Goal: Information Seeking & Learning: Learn about a topic

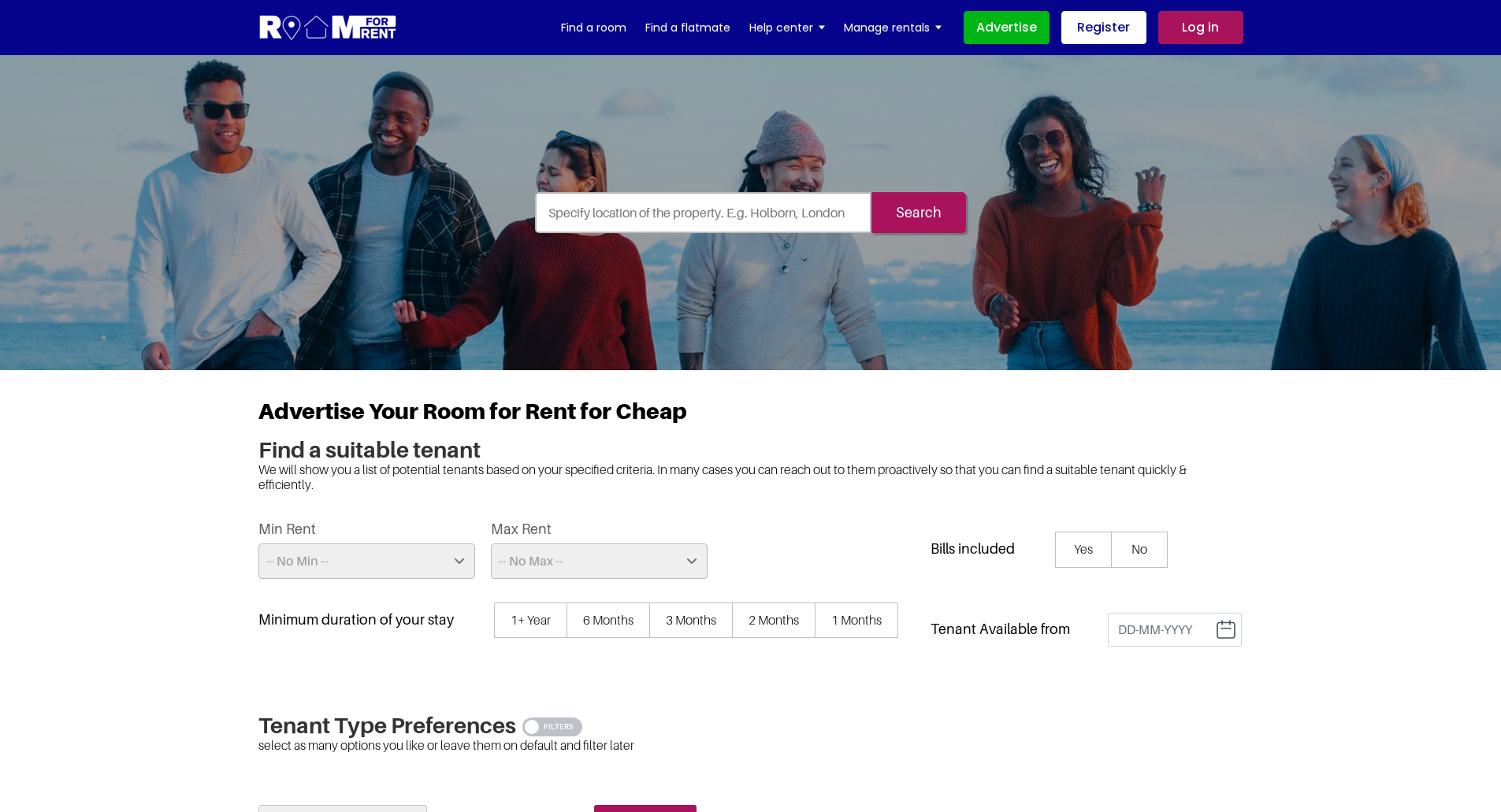
click at [736, 215] on input "text" at bounding box center [703, 212] width 337 height 41
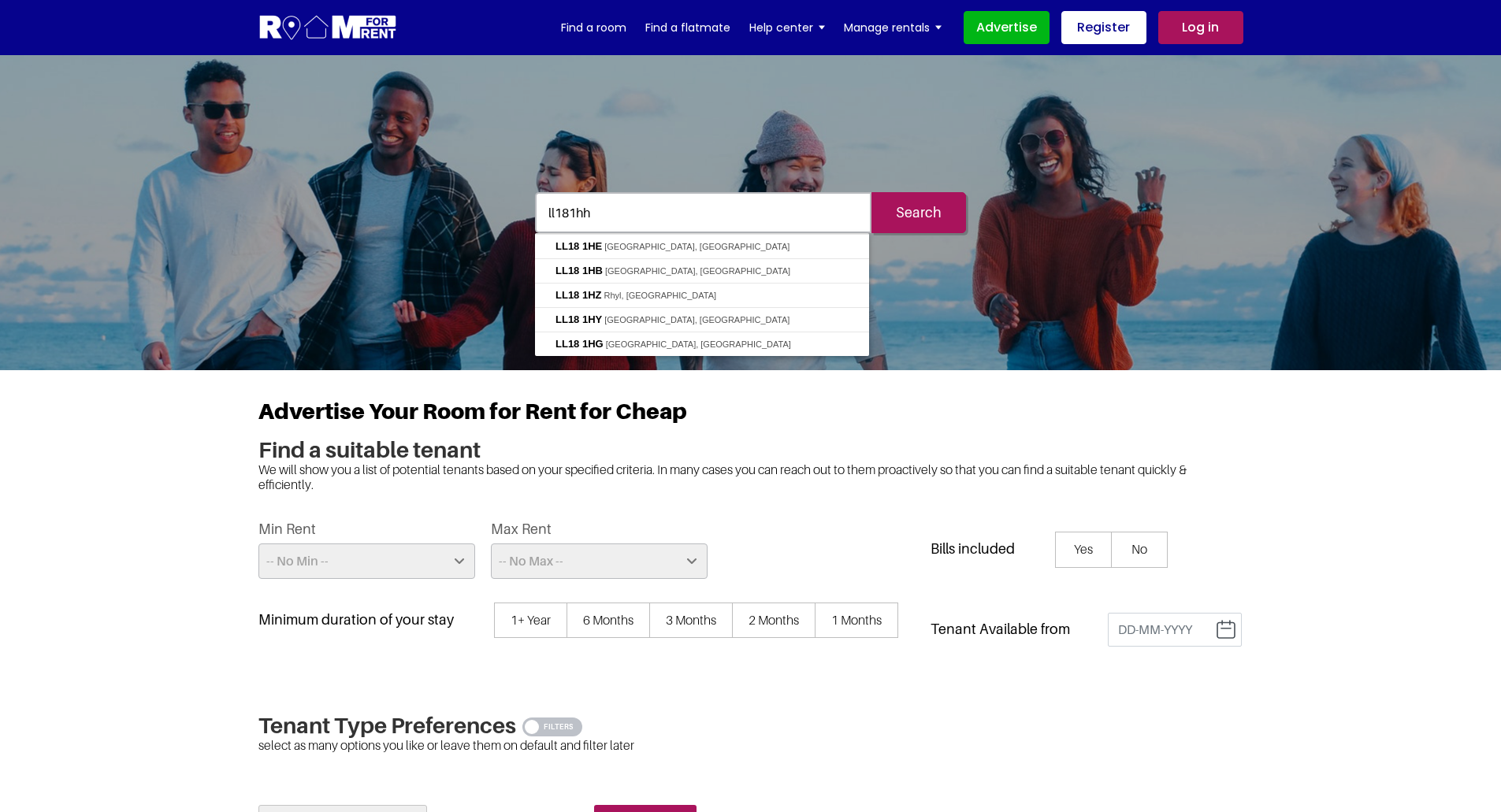
type input "ll181hh"
click at [871, 192] on input "Search" at bounding box center [919, 212] width 95 height 41
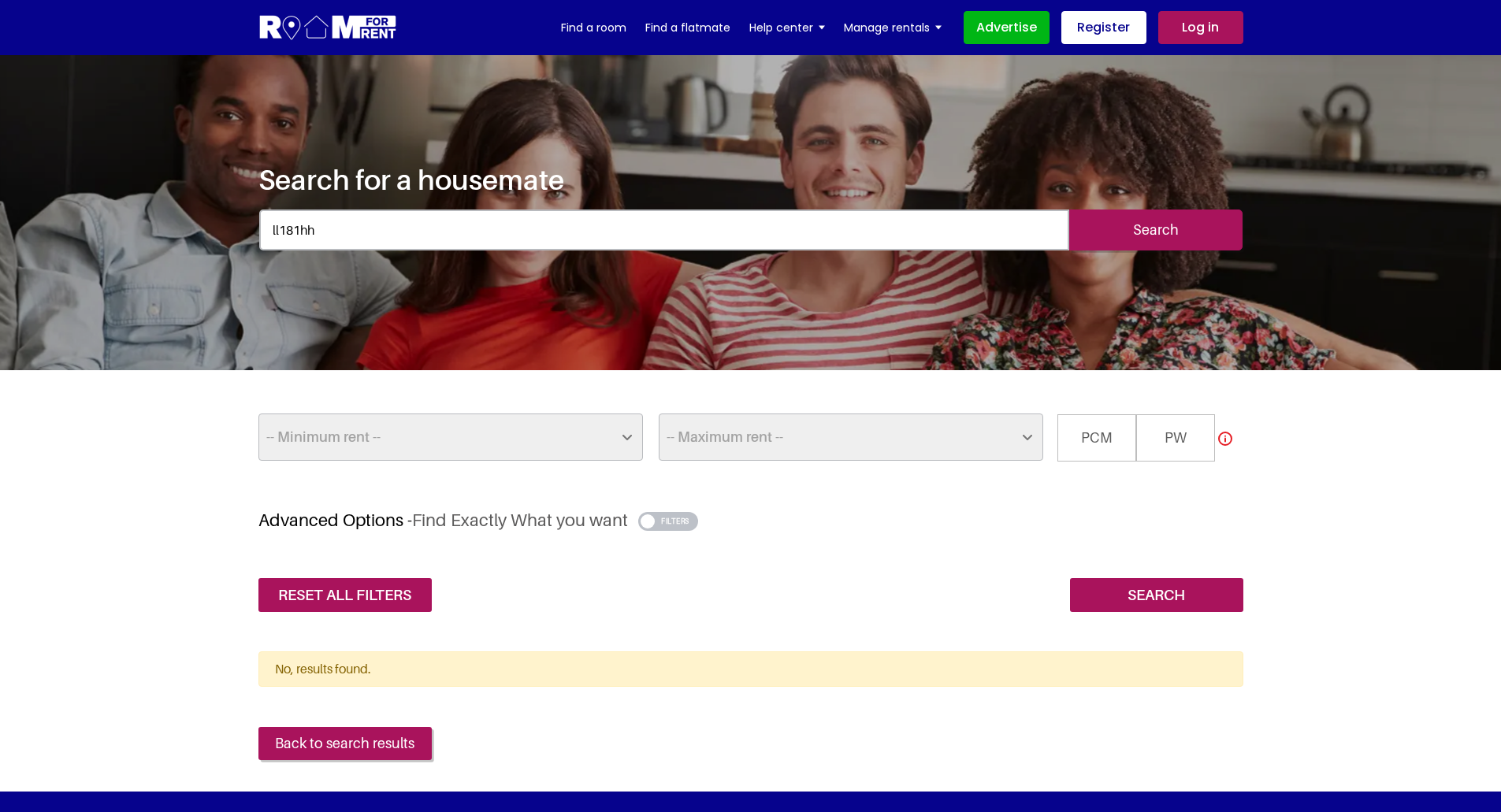
click at [1187, 226] on input "Search" at bounding box center [1156, 230] width 173 height 41
click at [92, 542] on section "-- Minimum rent -- £25 £50 £75 £100 £125 £150 £175 £200 £225 £250 £275 £300 £32…" at bounding box center [750, 511] width 1501 height 281
click at [383, 240] on input "ll181hh" at bounding box center [665, 230] width 810 height 41
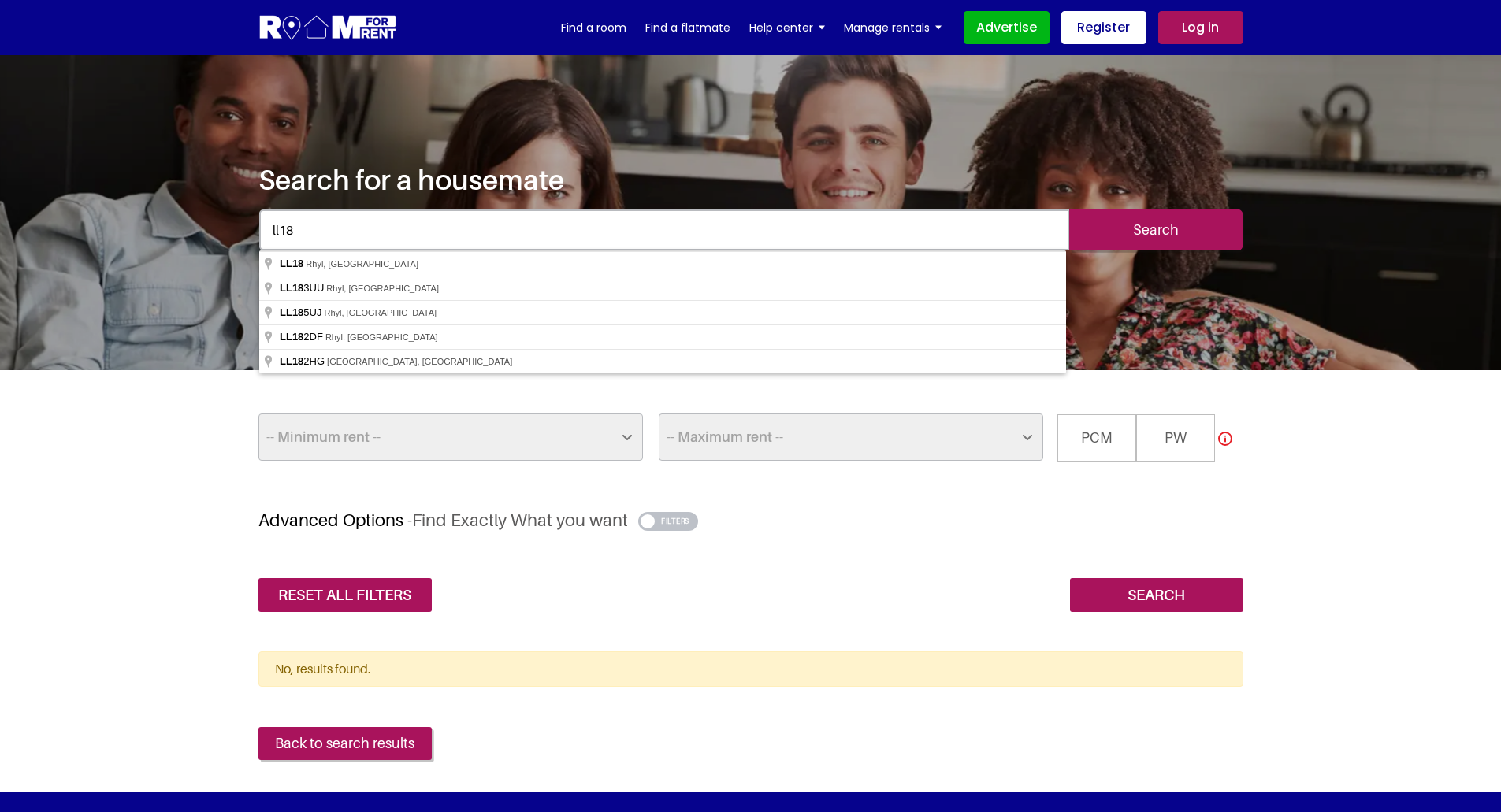
type input "ll18"
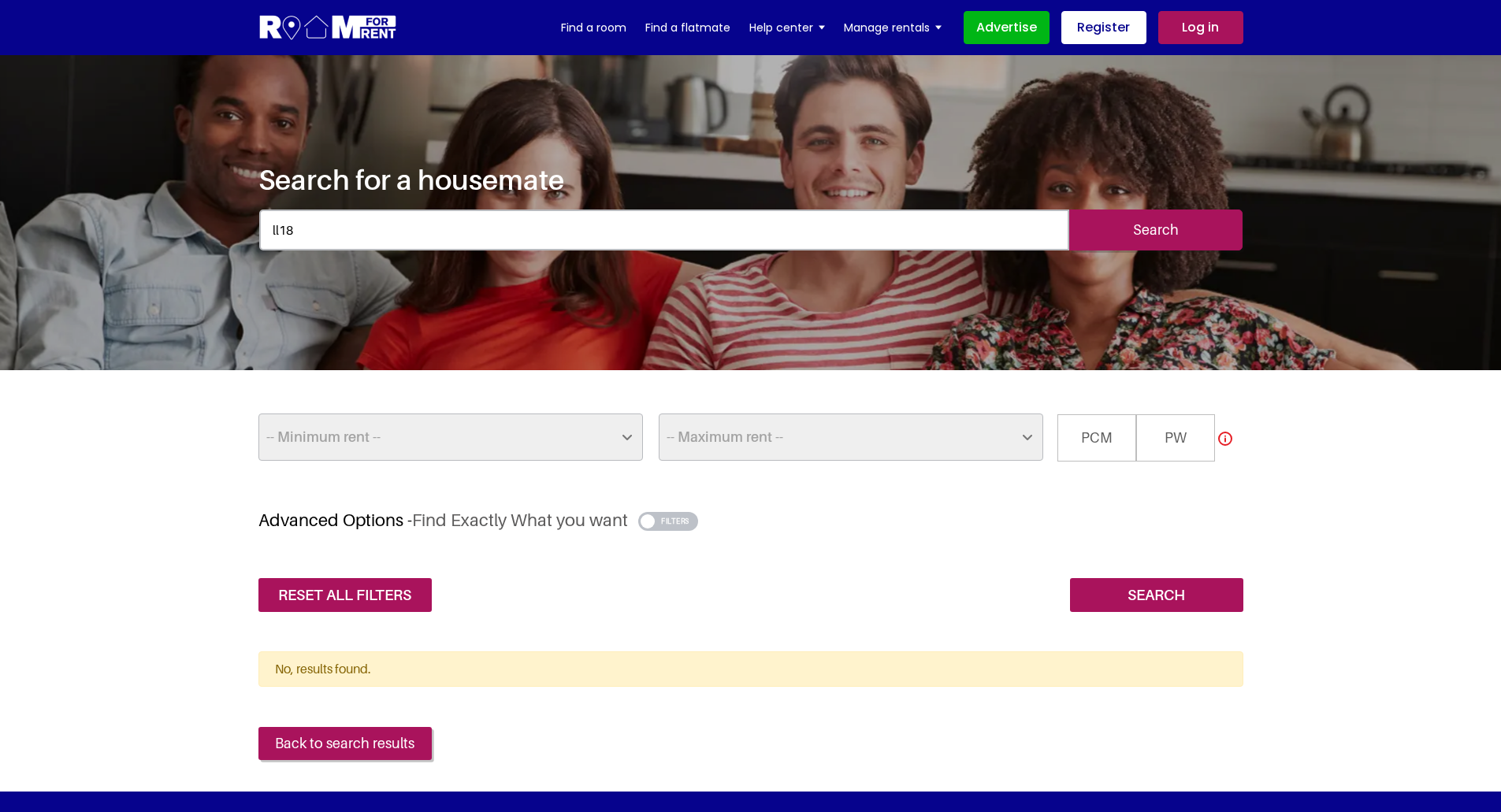
click at [1200, 216] on input "Search" at bounding box center [1156, 230] width 173 height 41
click at [118, 517] on section "-- Minimum rent -- £25 £50 £75 £100 £125 £150 £175 £200 £225 £250 £275 £300 £32…" at bounding box center [750, 511] width 1501 height 281
click at [713, 28] on link "Find a flatmate" at bounding box center [688, 27] width 85 height 23
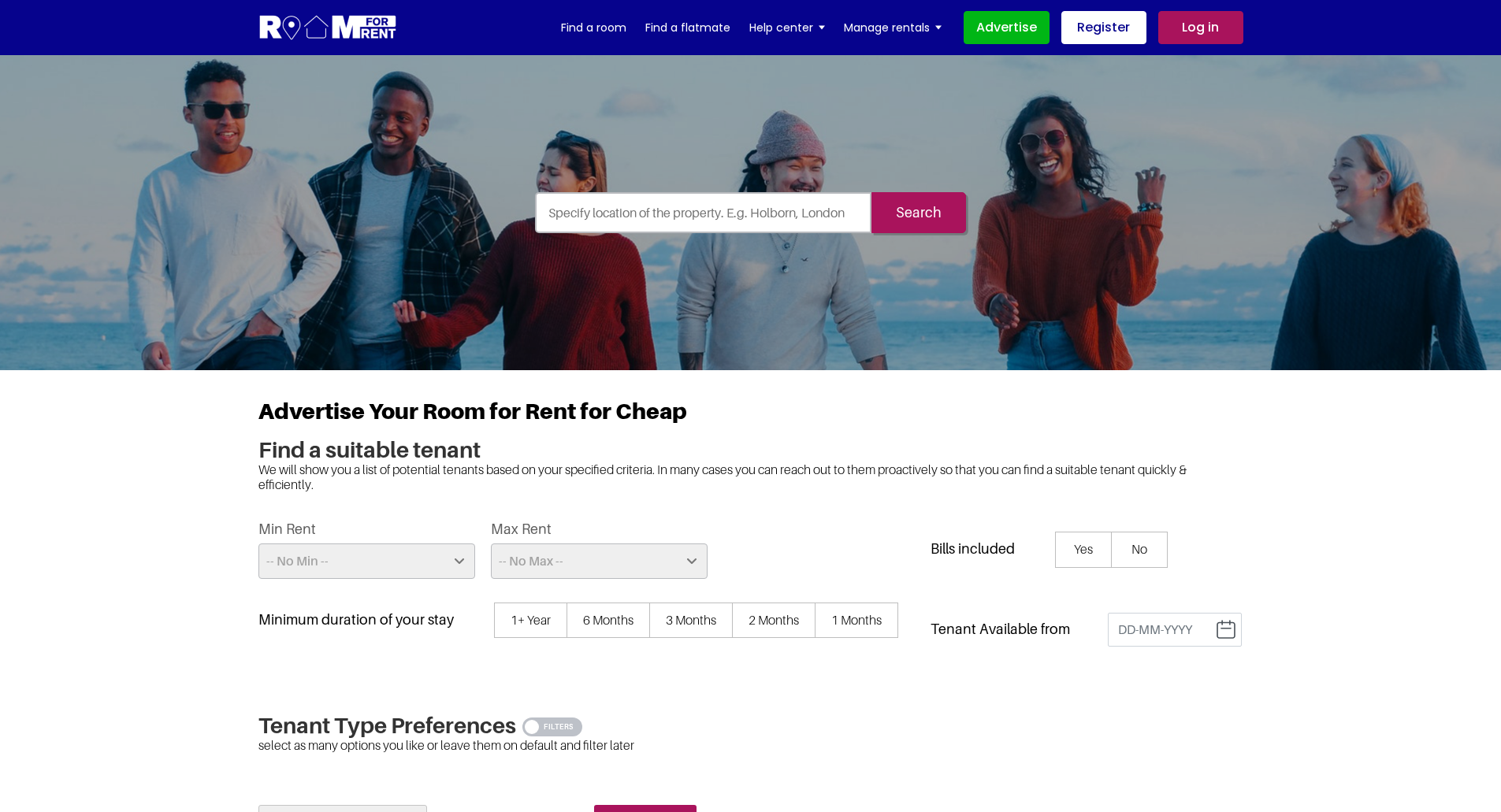
click at [642, 220] on input "text" at bounding box center [703, 212] width 337 height 41
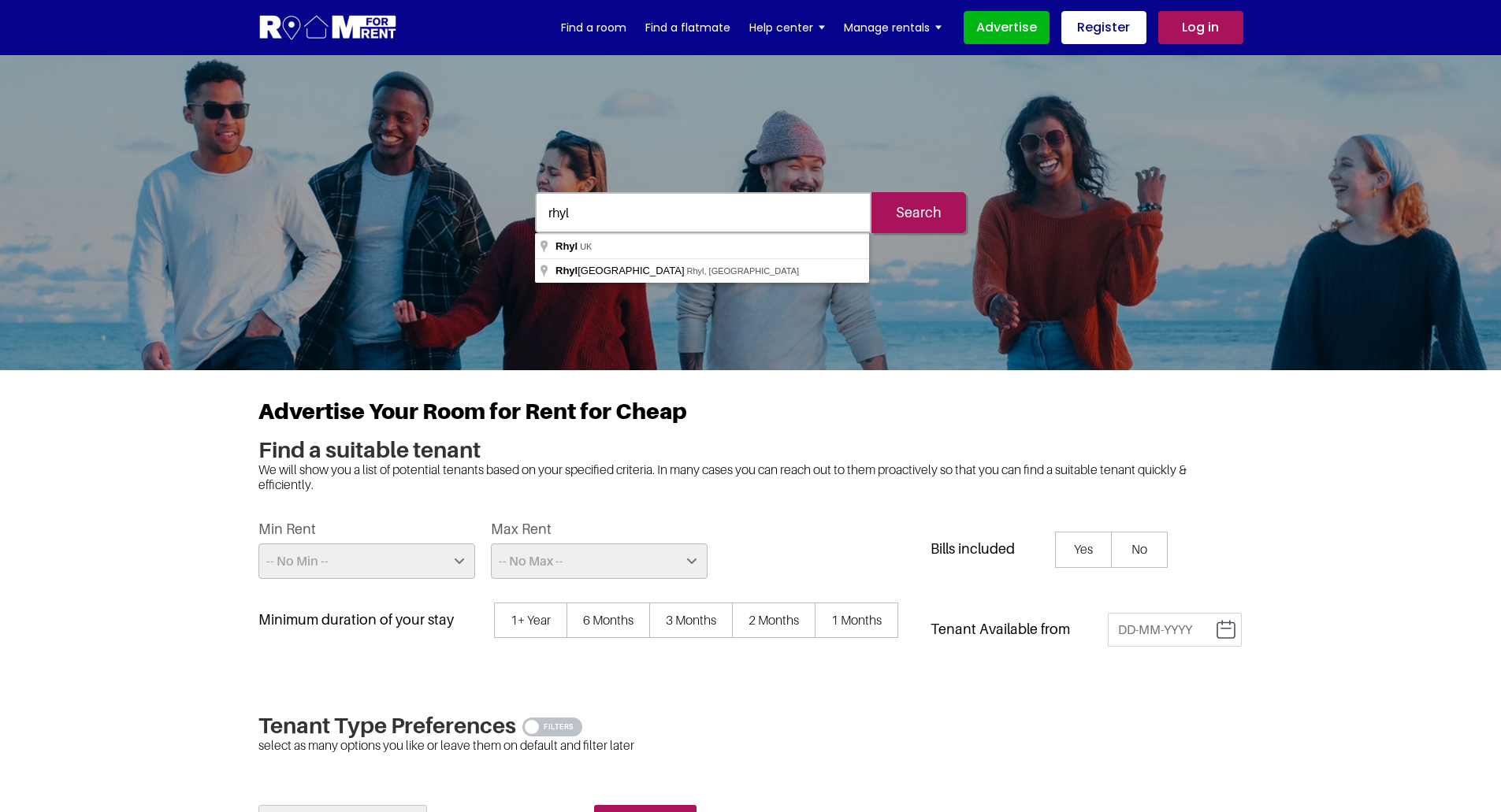
type input "rhyl"
click at [871, 192] on input "Search" at bounding box center [919, 212] width 95 height 41
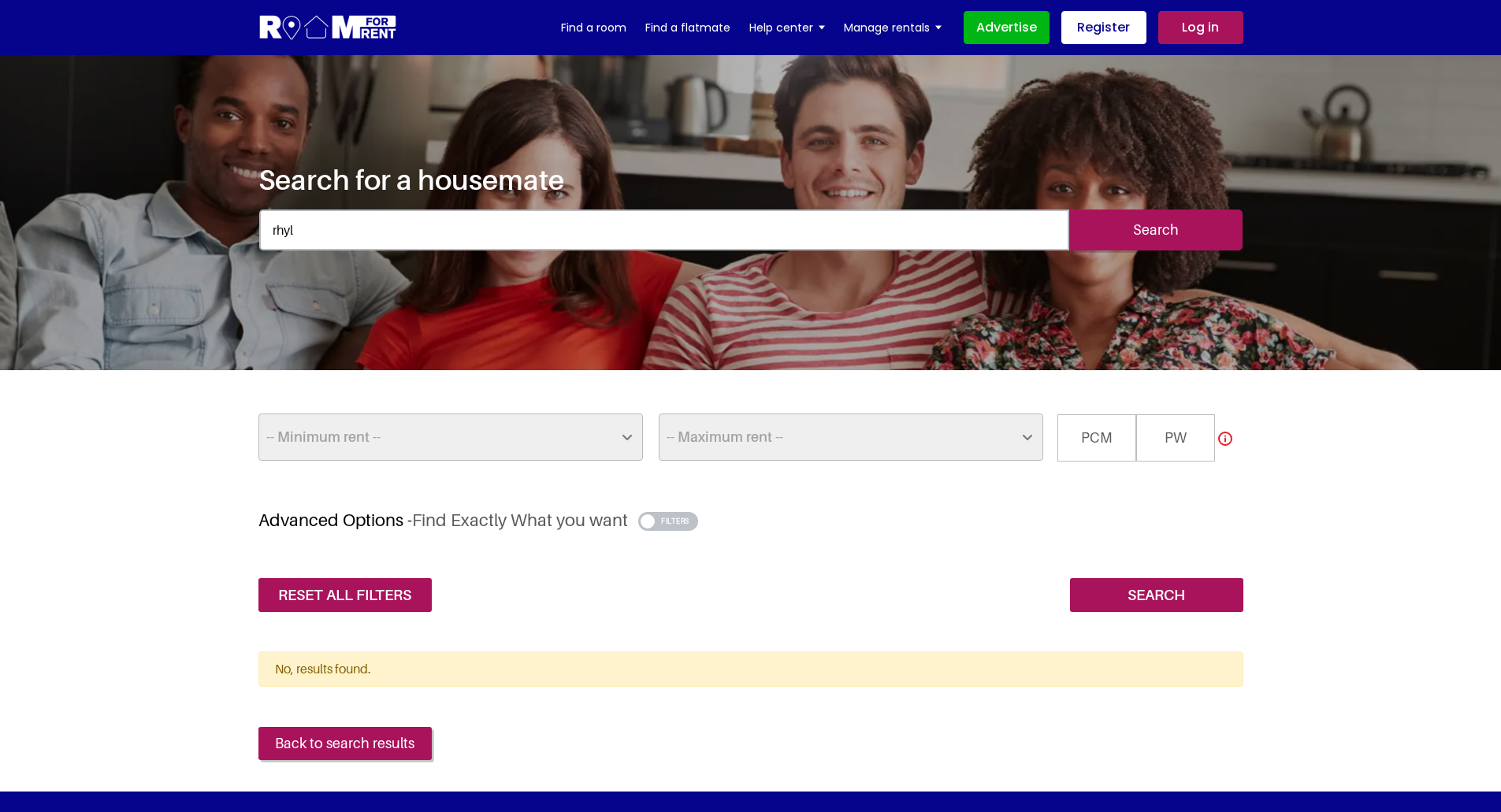
click at [1170, 232] on input "Search" at bounding box center [1156, 230] width 173 height 41
click at [586, 628] on section "-- Minimum rent -- £25 £50 £75 £100 £125 £150 £175 £200 £225 £250 £275 £300 £32…" at bounding box center [750, 511] width 1501 height 281
click at [503, 446] on select "-- Minimum rent -- £25 £50 £75 £100 £125 £150 £175 £200 £225 £250 £275 £300 £32…" at bounding box center [451, 437] width 384 height 47
click at [916, 492] on div "-- Minimum rent -- £25 £50 £75 £100 £125 £150 £175 £200 £225 £250 £275 £300 £32…" at bounding box center [751, 462] width 985 height 97
click at [450, 235] on input "rhyl" at bounding box center [665, 230] width 810 height 41
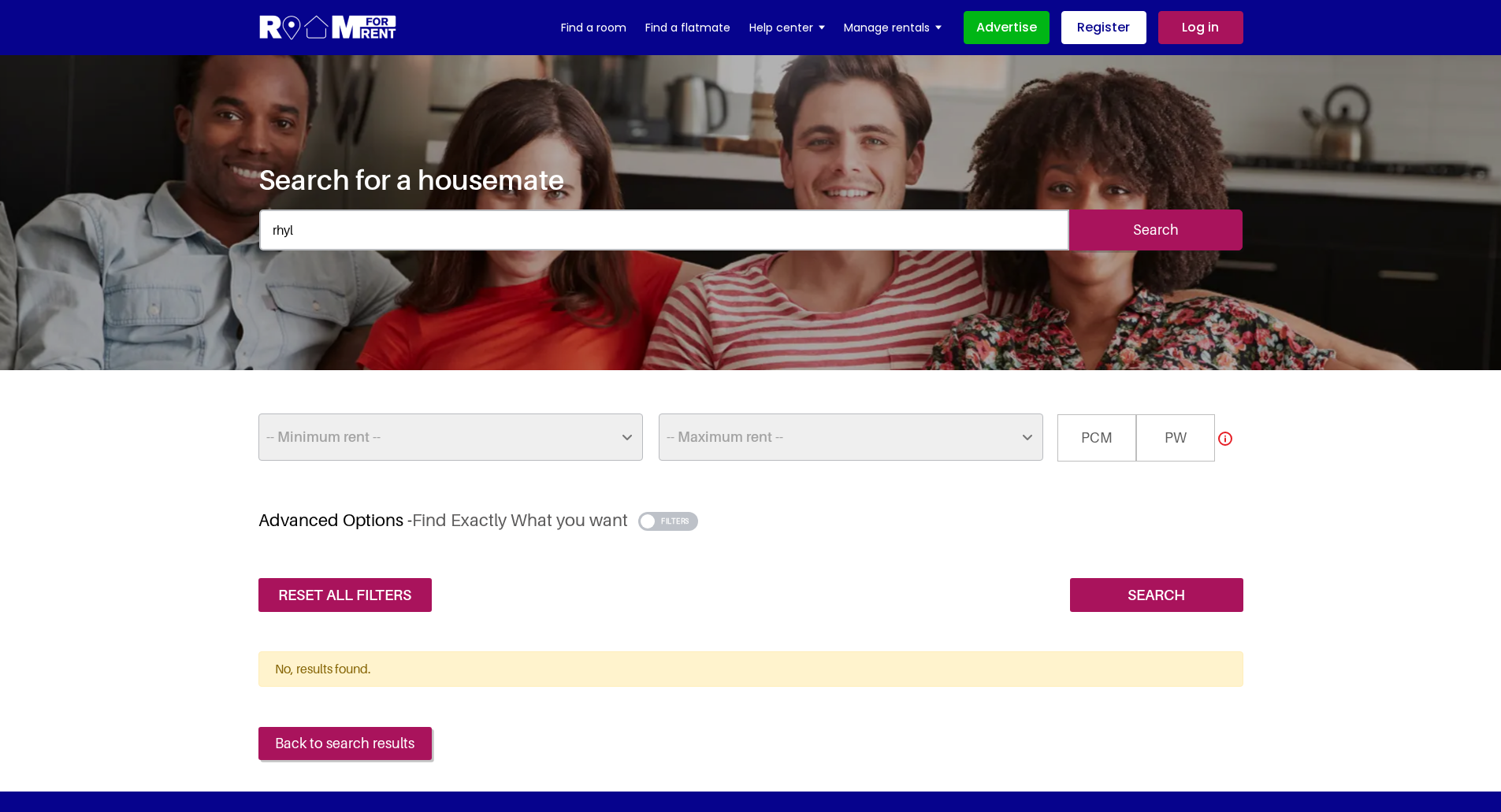
click at [450, 235] on input "rhyl" at bounding box center [665, 230] width 810 height 41
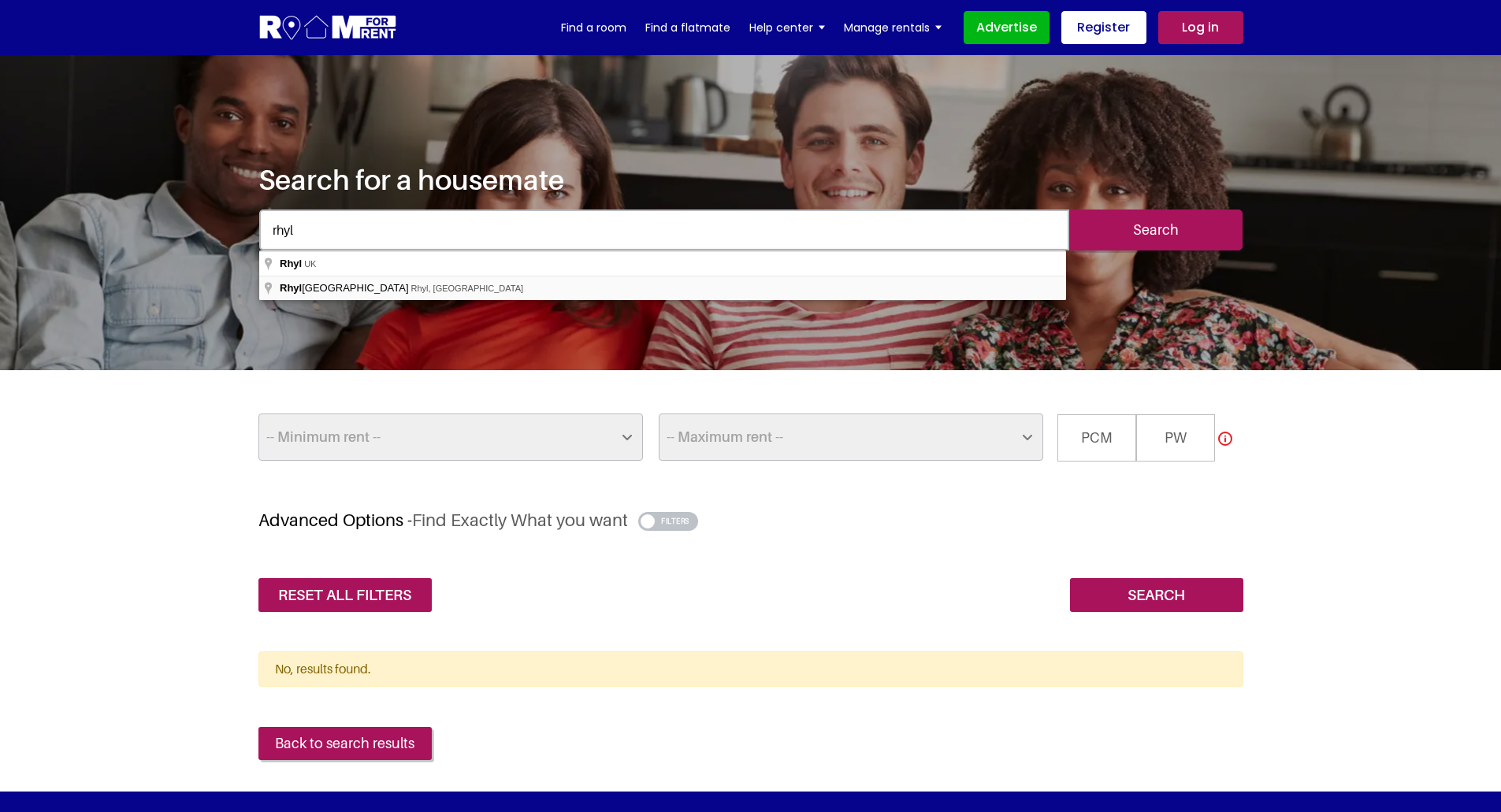
type input "Rhyl Coast Road, Rhyl, UK"
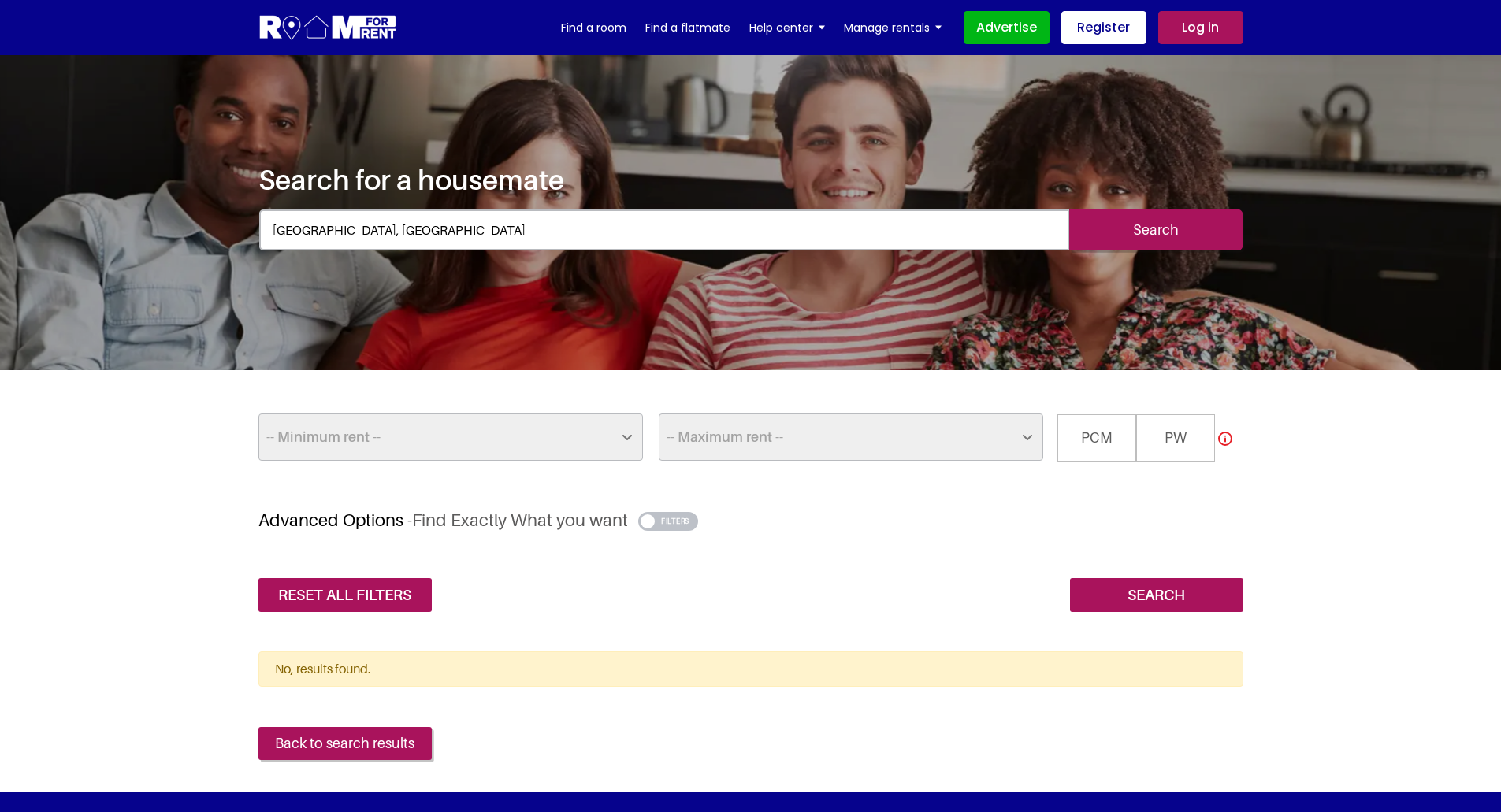
click at [1188, 234] on input "Search" at bounding box center [1156, 230] width 173 height 41
click at [1174, 230] on input "Search" at bounding box center [1156, 230] width 173 height 41
click at [585, 22] on link "Find a room" at bounding box center [593, 27] width 66 height 23
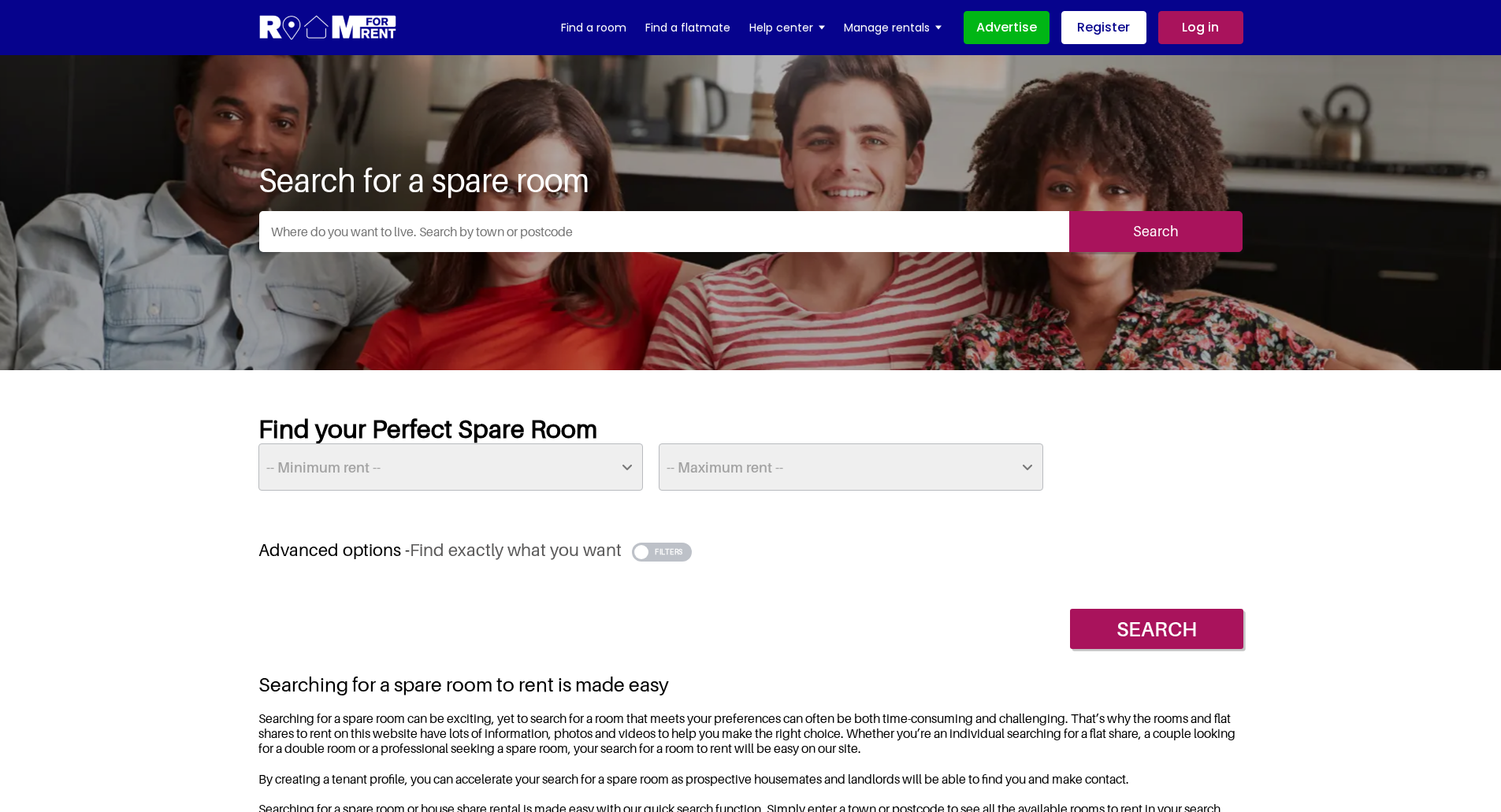
click at [379, 223] on input "text" at bounding box center [665, 231] width 810 height 41
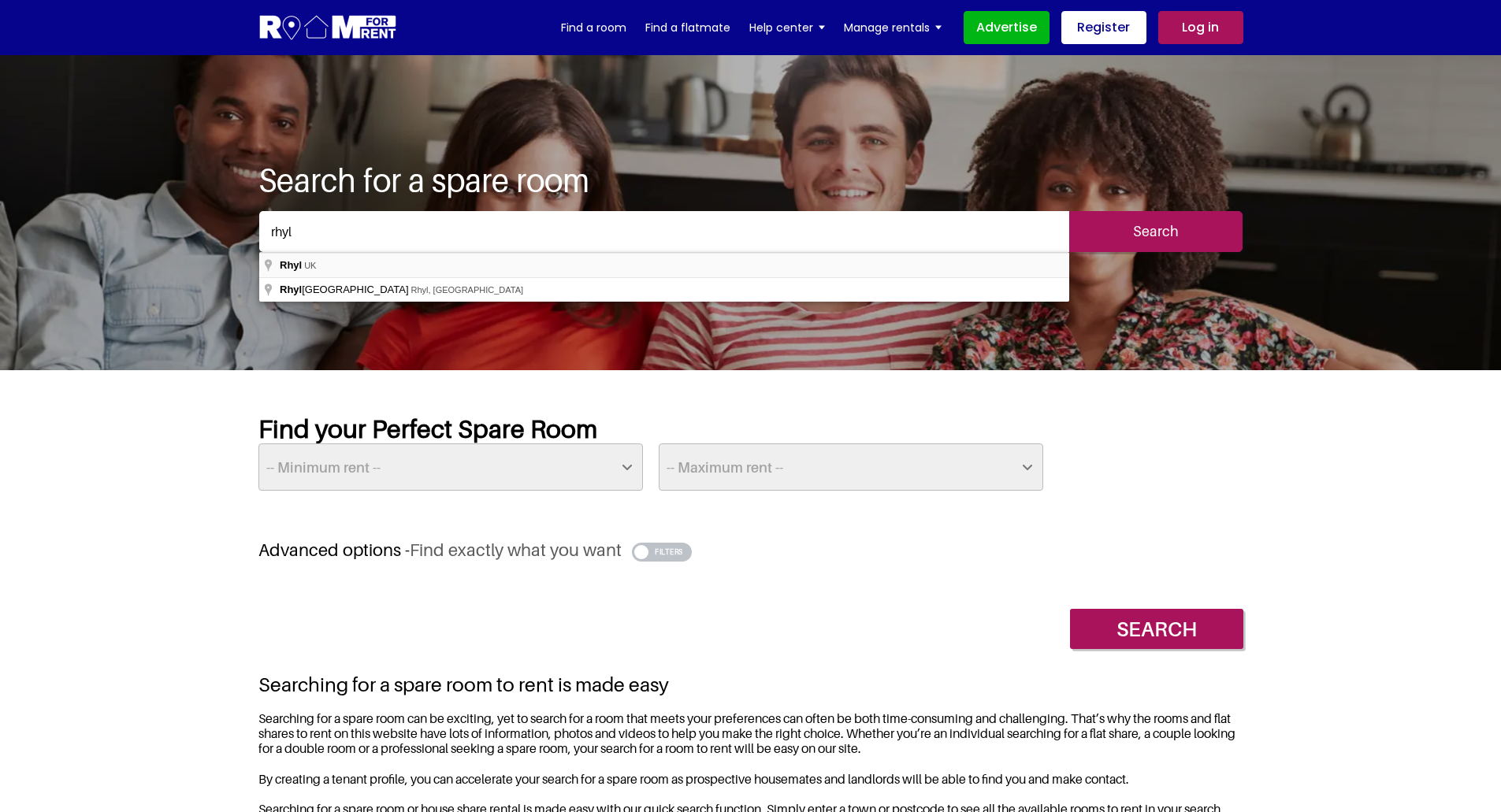
type input "Rhyl, [GEOGRAPHIC_DATA]"
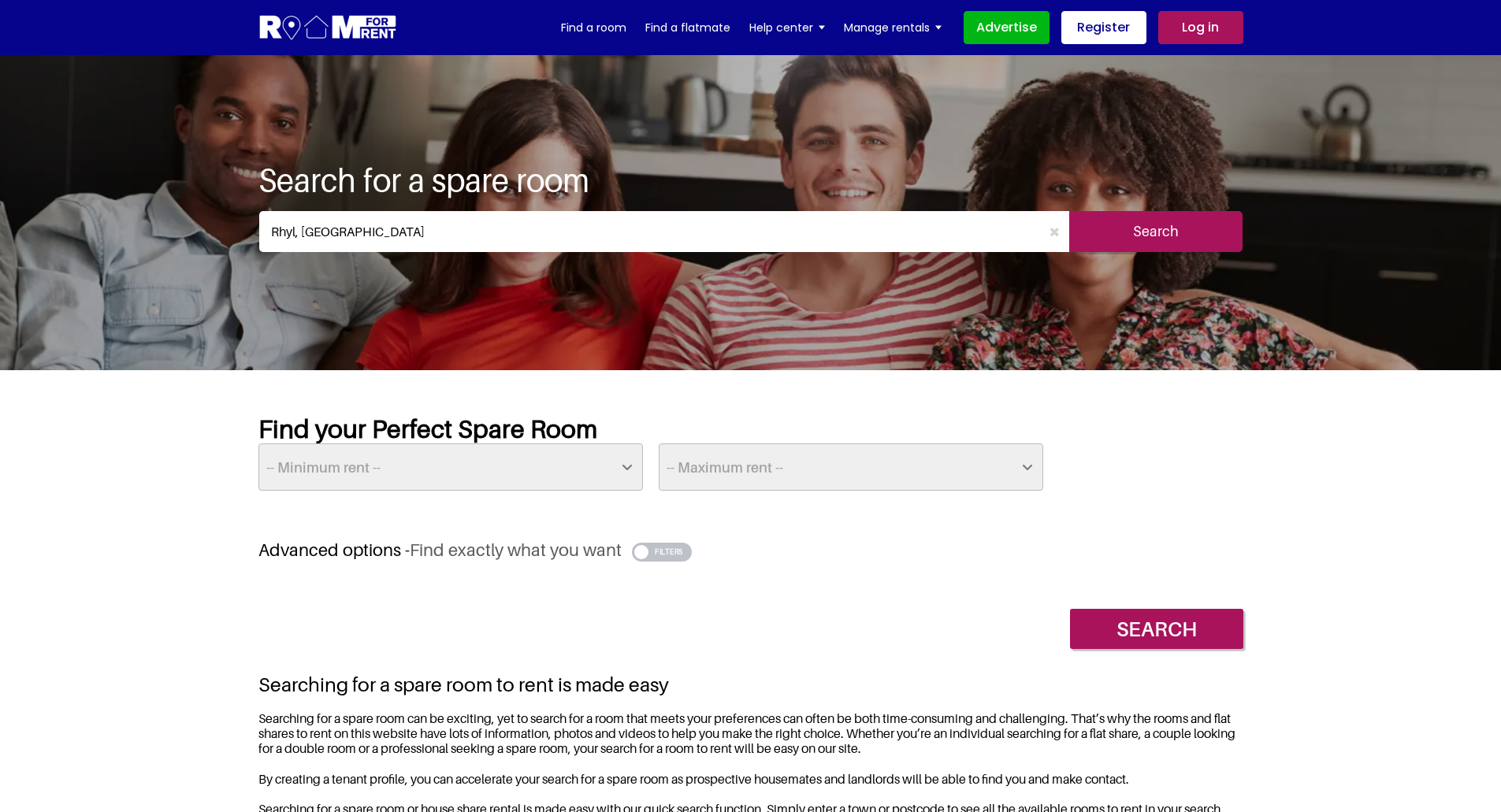
click at [1119, 227] on input "Search" at bounding box center [1156, 231] width 173 height 41
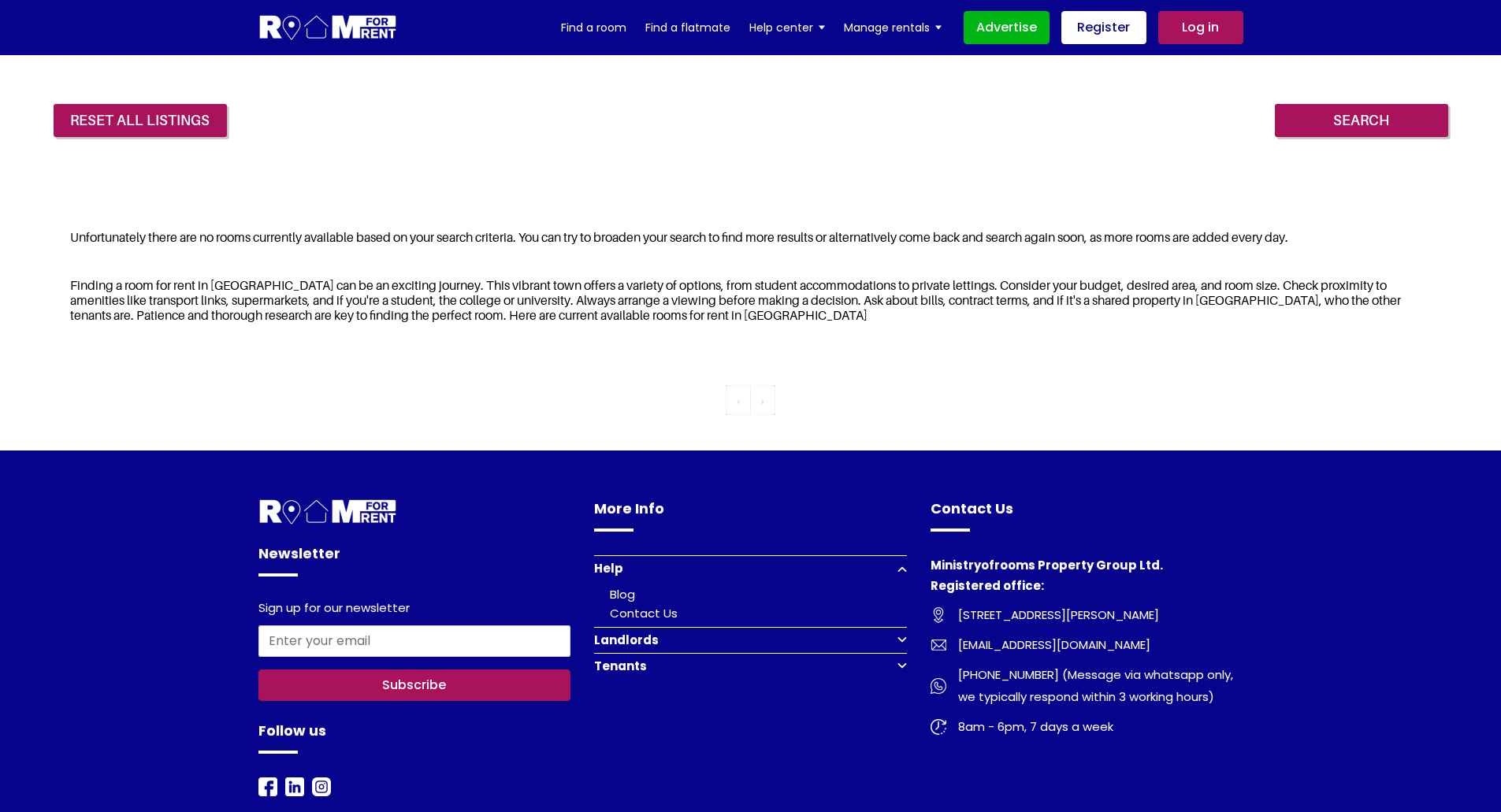
scroll to position [157, 0]
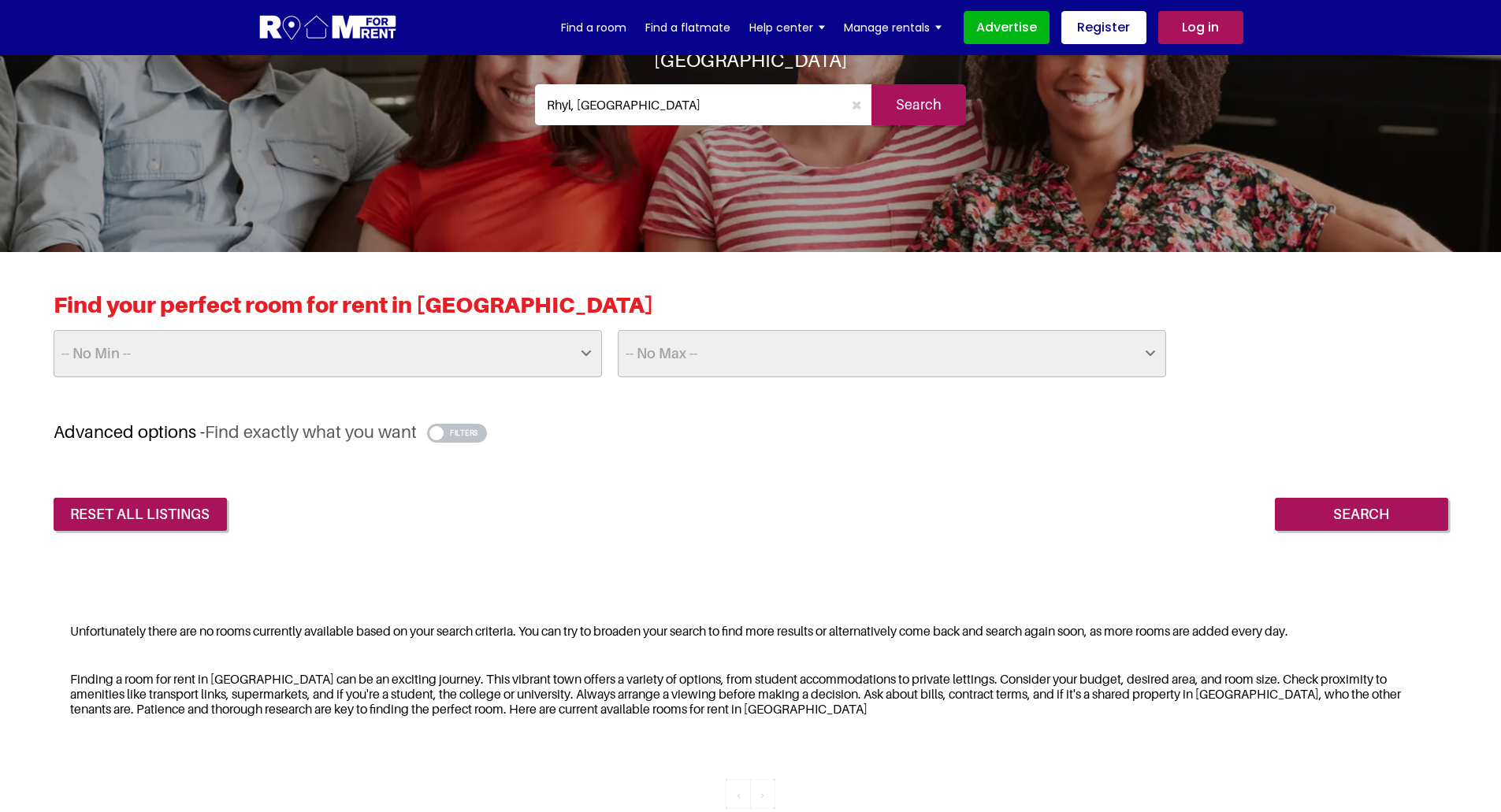
click at [814, 531] on div "Find your perfect room for rent in [GEOGRAPHIC_DATA] -- No Min -- £25 £50 £75 £…" at bounding box center [750, 411] width 1501 height 319
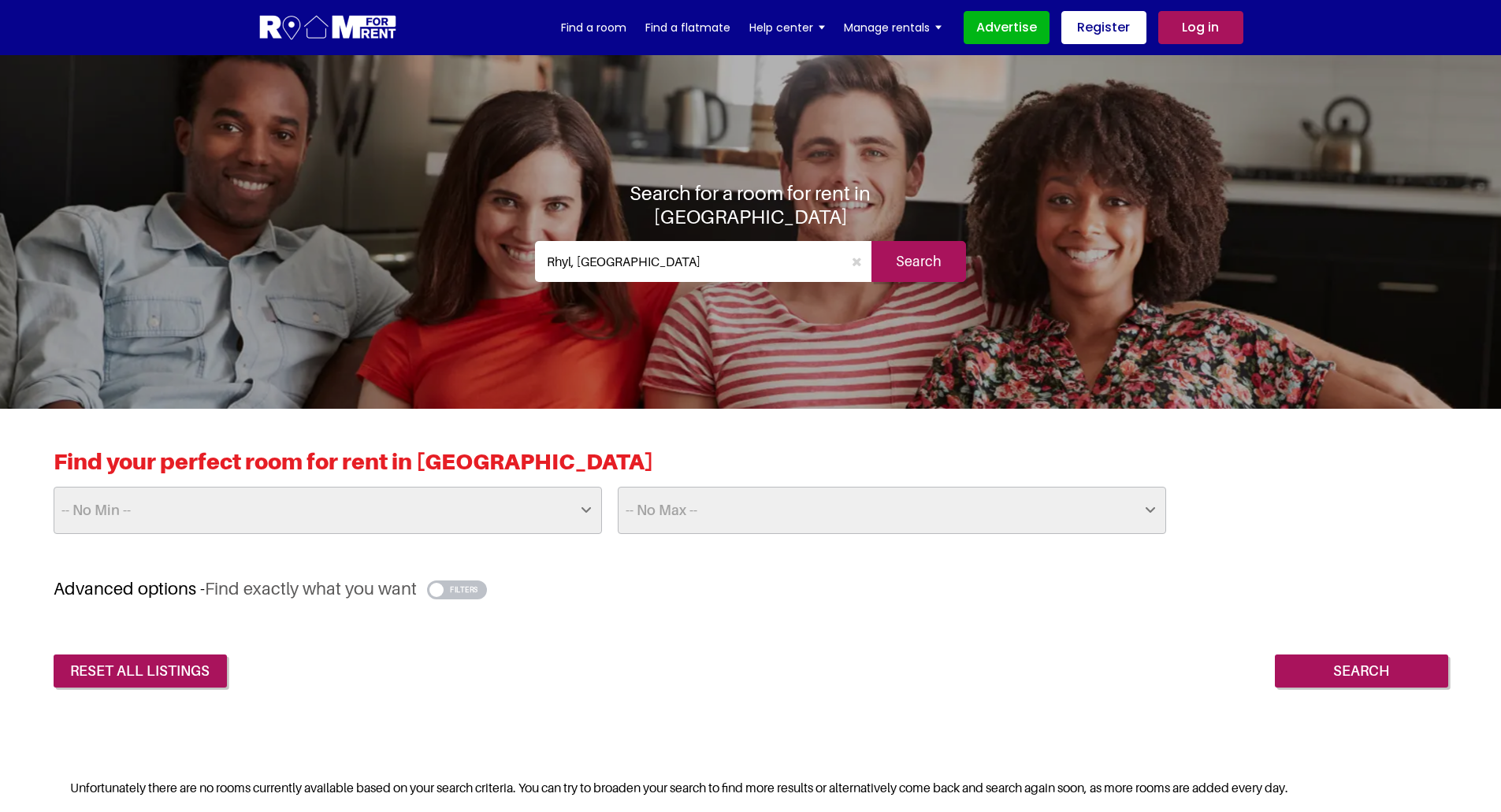
scroll to position [0, 0]
